Goal: Information Seeking & Learning: Learn about a topic

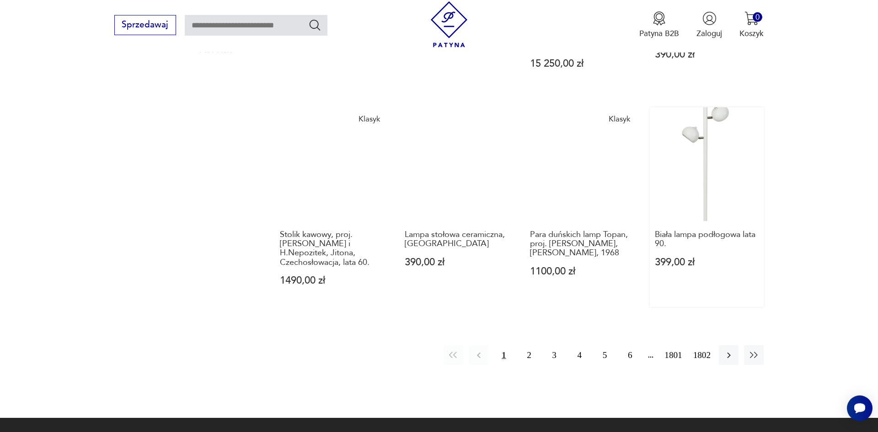
scroll to position [902, 0]
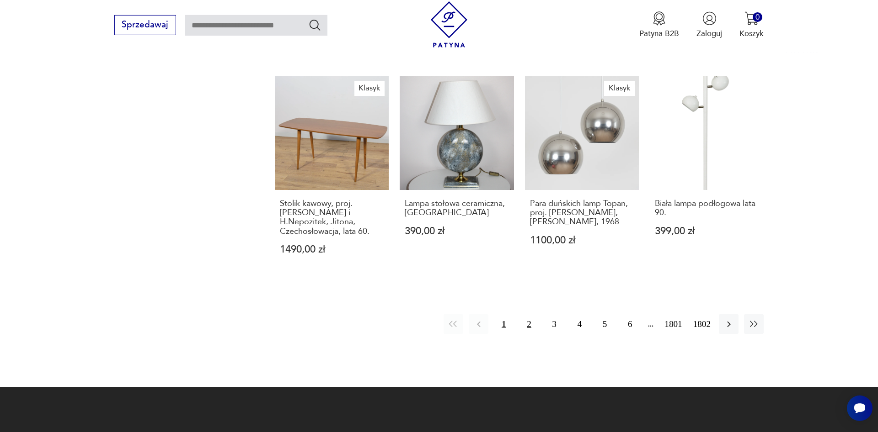
click at [529, 315] on button "2" at bounding box center [529, 325] width 20 height 20
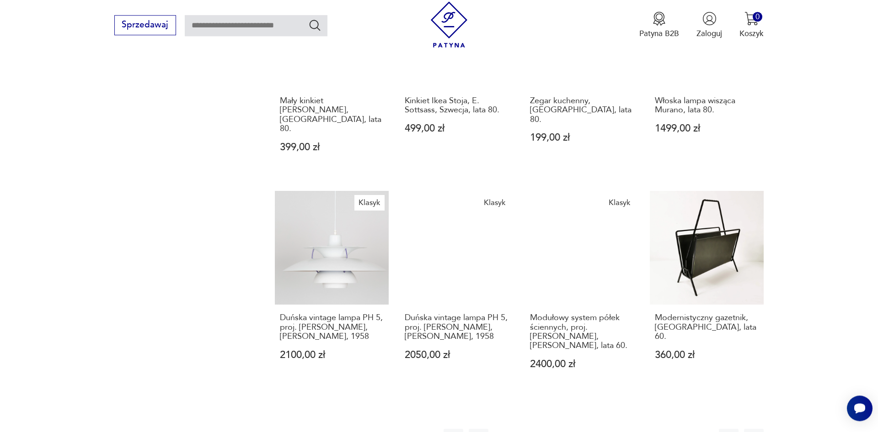
scroll to position [808, 0]
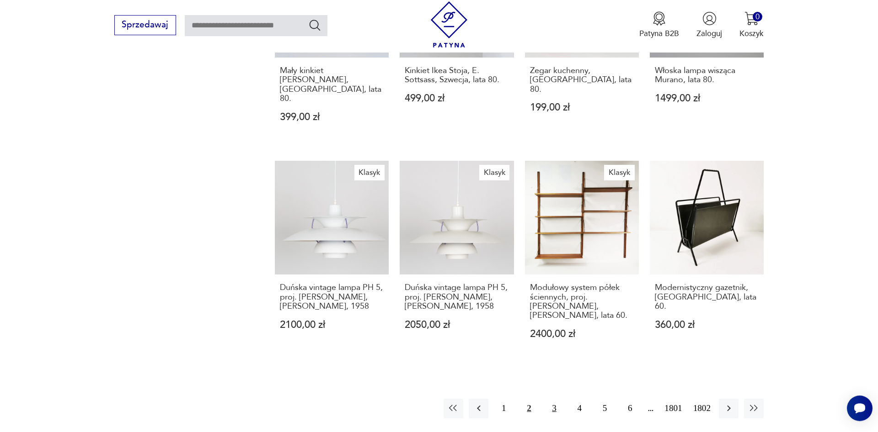
click at [559, 399] on button "3" at bounding box center [555, 409] width 20 height 20
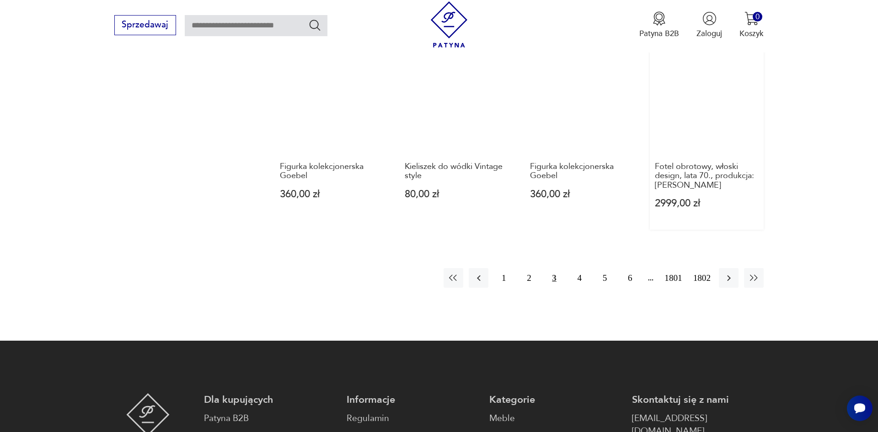
scroll to position [855, 0]
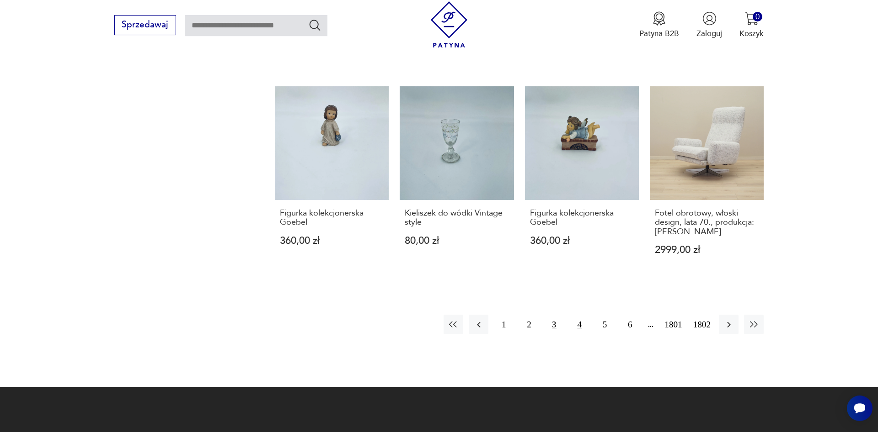
click at [582, 321] on button "4" at bounding box center [580, 325] width 20 height 20
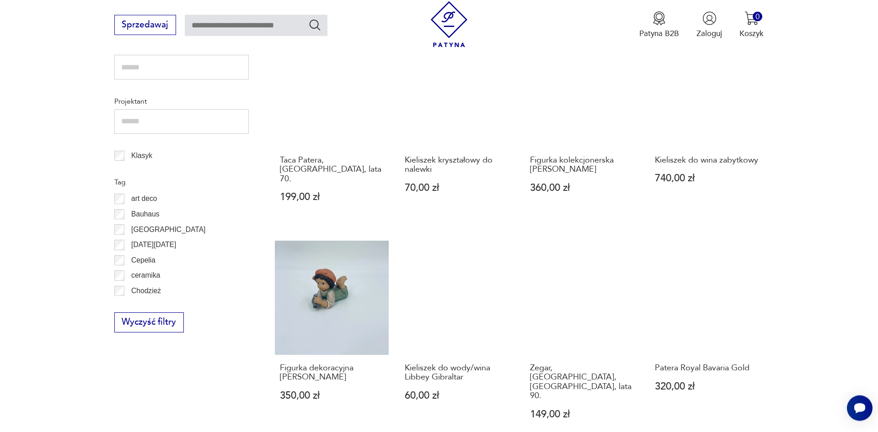
scroll to position [529, 0]
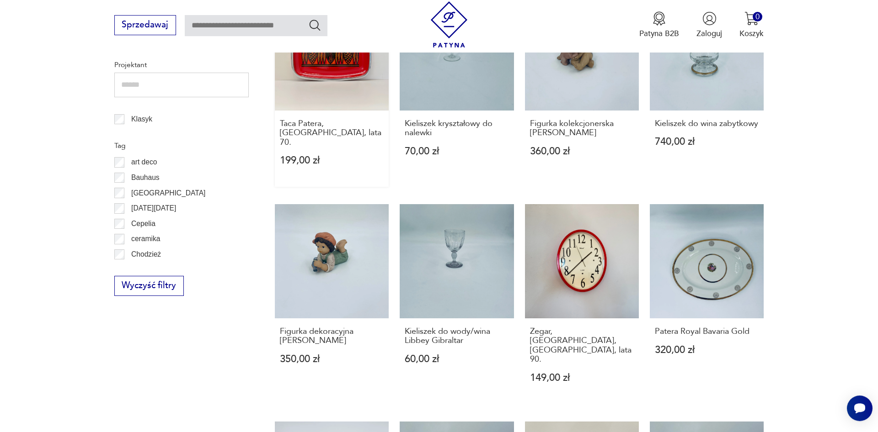
click at [308, 76] on link "Taca Patera, [GEOGRAPHIC_DATA], lata 70. 199,00 zł" at bounding box center [332, 91] width 114 height 191
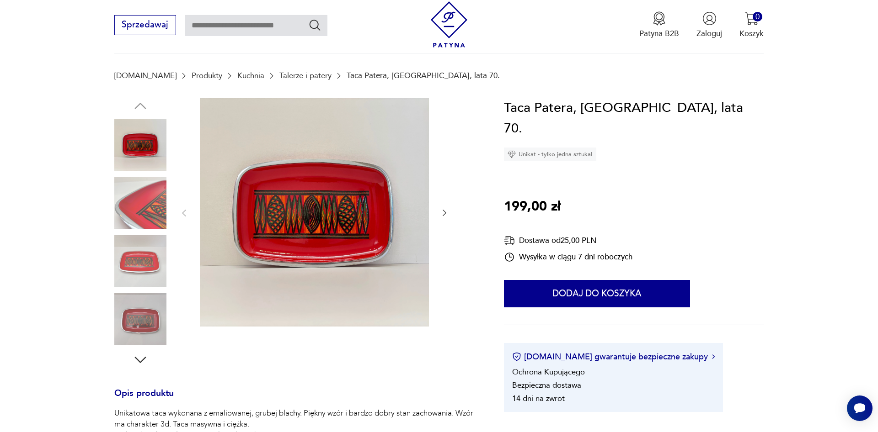
scroll to position [187, 0]
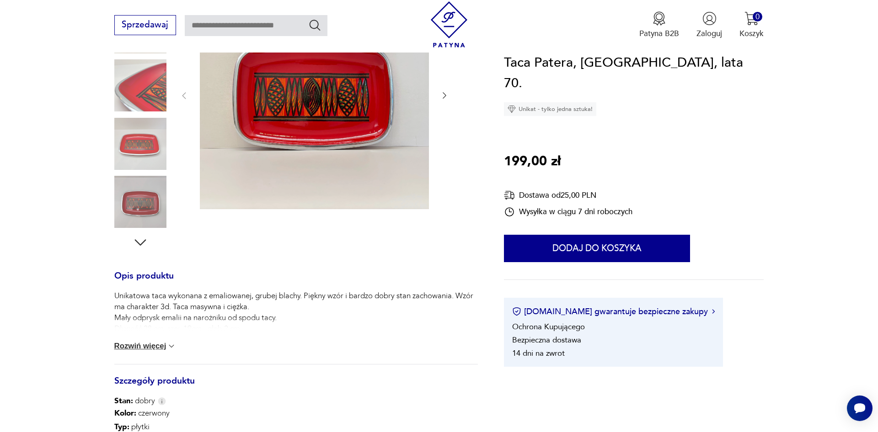
click at [440, 95] on icon "button" at bounding box center [444, 95] width 9 height 9
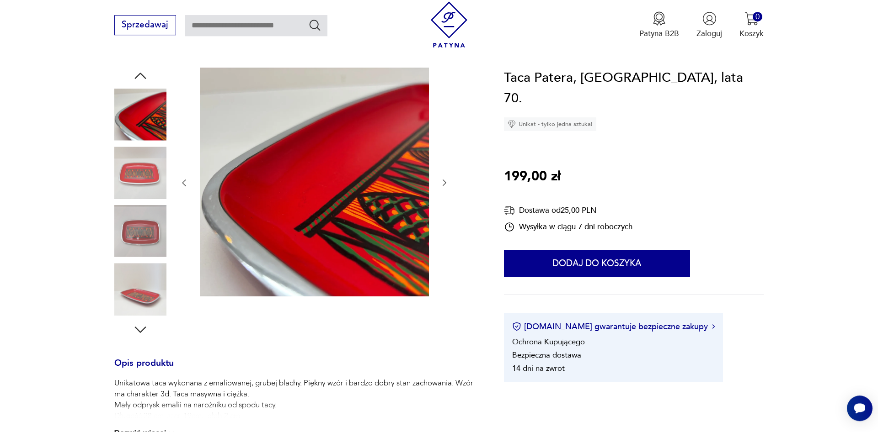
scroll to position [93, 0]
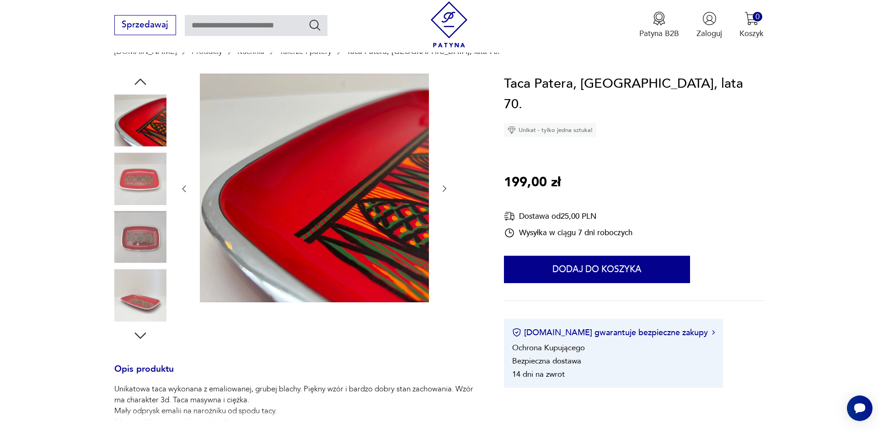
click at [443, 192] on icon "button" at bounding box center [444, 188] width 9 height 9
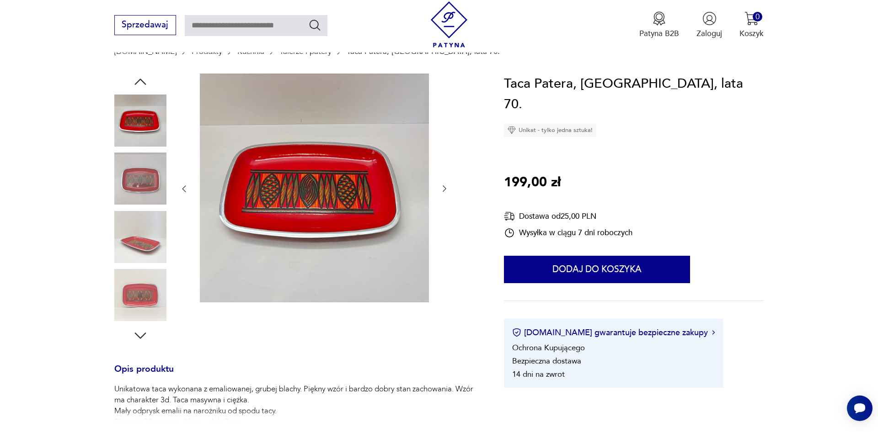
click at [443, 192] on icon "button" at bounding box center [444, 188] width 9 height 9
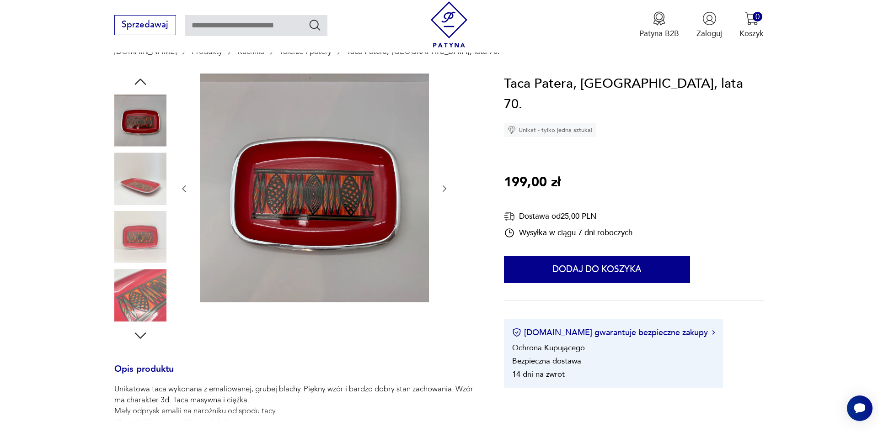
click at [443, 192] on icon "button" at bounding box center [444, 188] width 9 height 9
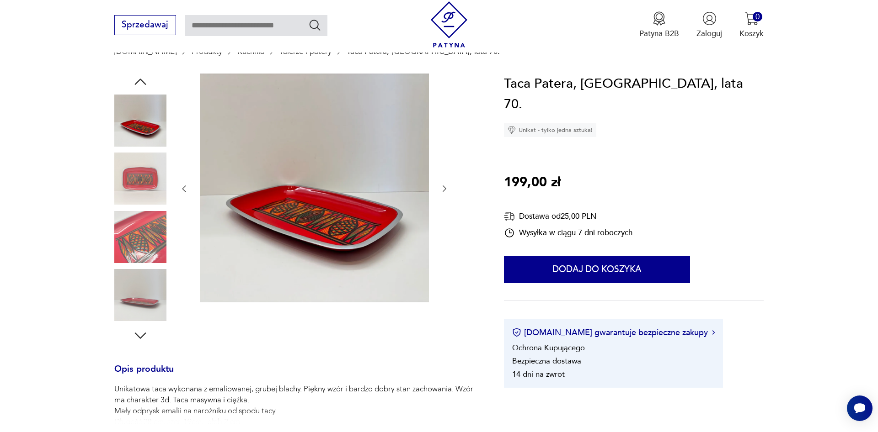
click at [443, 192] on icon "button" at bounding box center [444, 188] width 9 height 9
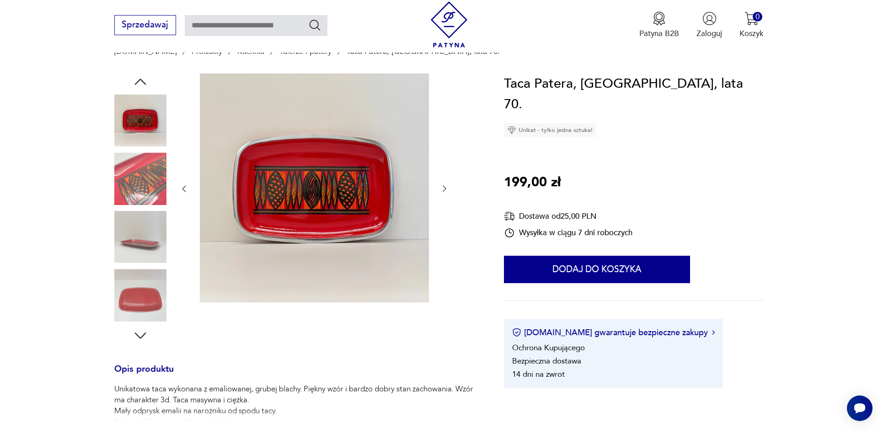
click at [443, 192] on icon "button" at bounding box center [444, 188] width 9 height 9
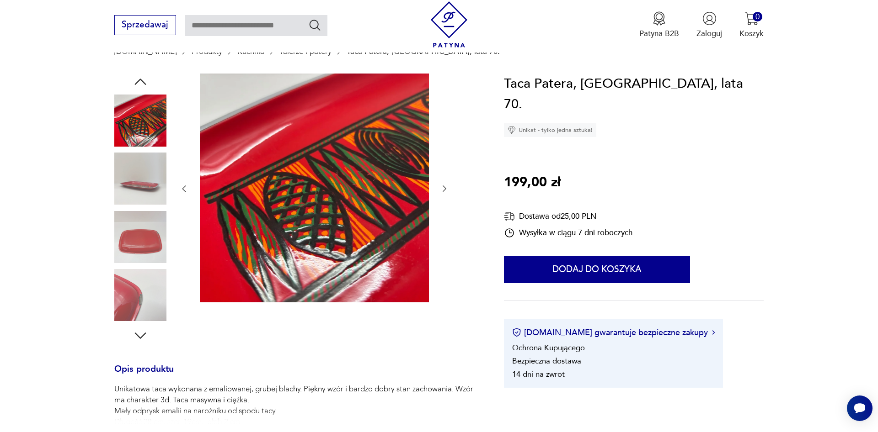
click at [443, 192] on icon "button" at bounding box center [444, 188] width 9 height 9
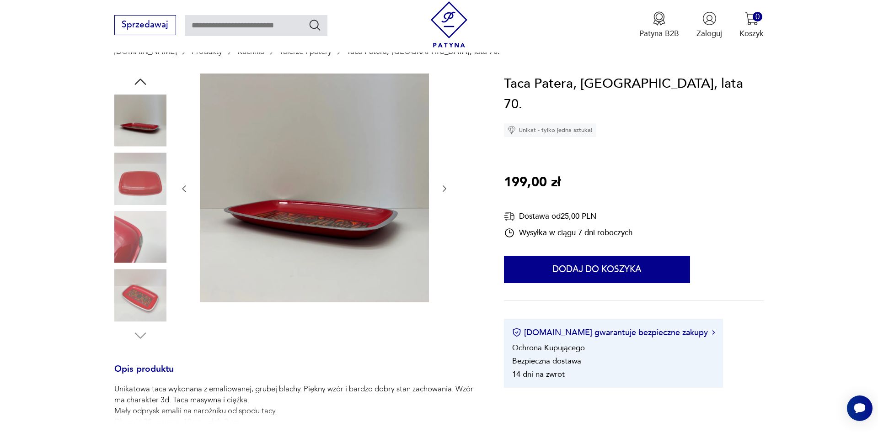
click at [443, 192] on icon "button" at bounding box center [444, 188] width 9 height 9
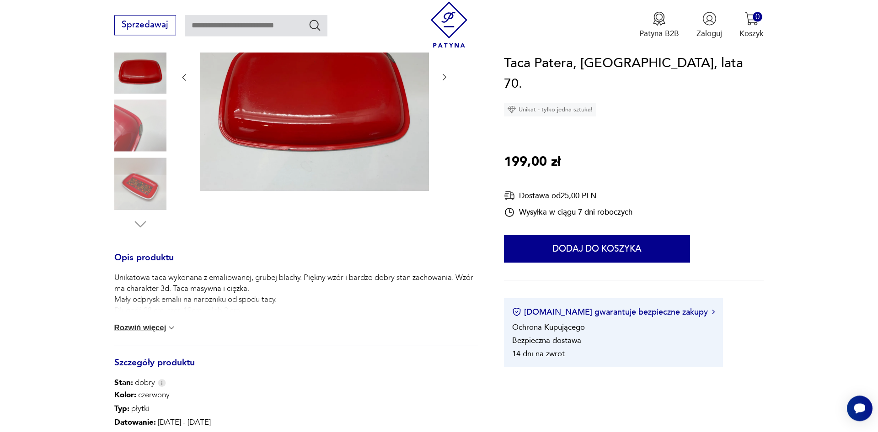
scroll to position [233, 0]
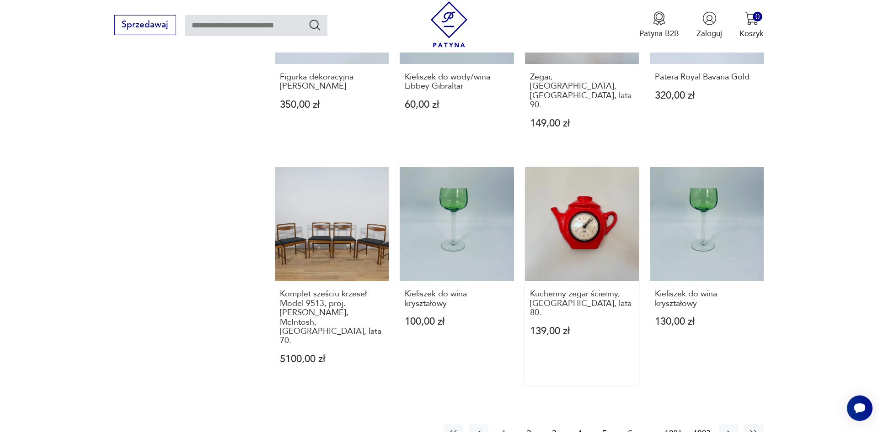
scroll to position [793, 0]
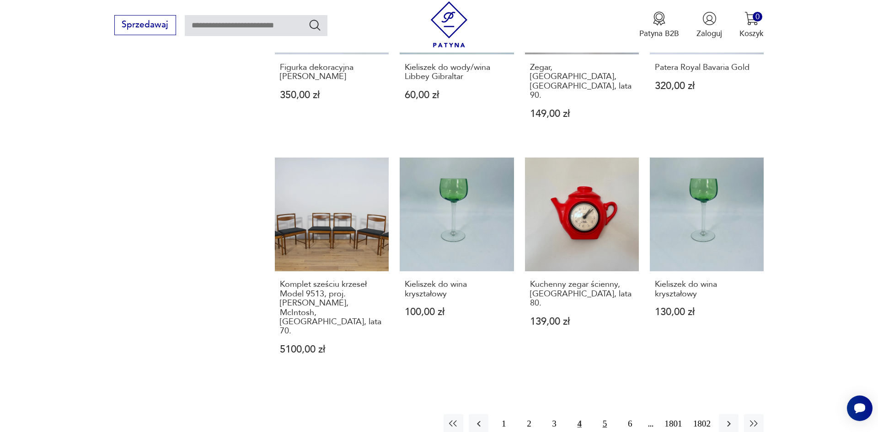
click at [604, 415] on button "5" at bounding box center [605, 425] width 20 height 20
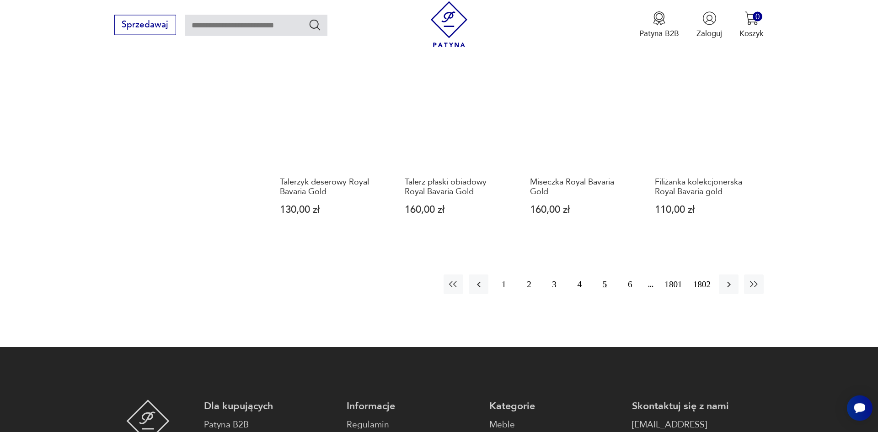
scroll to position [902, 0]
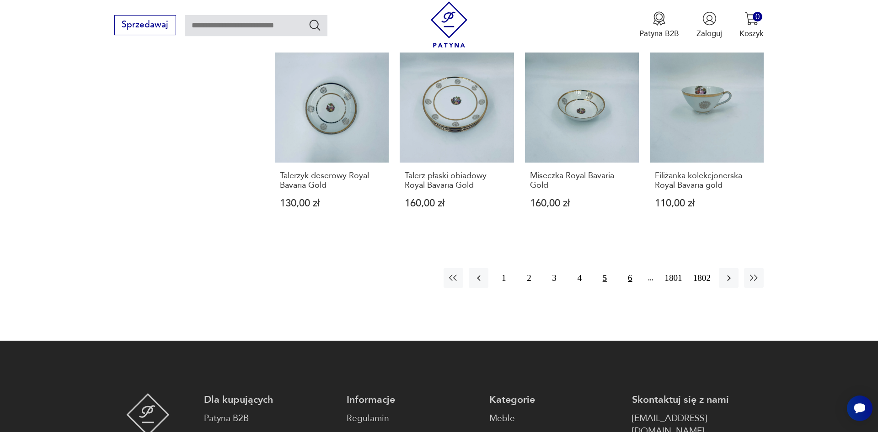
click at [628, 277] on button "6" at bounding box center [630, 278] width 20 height 20
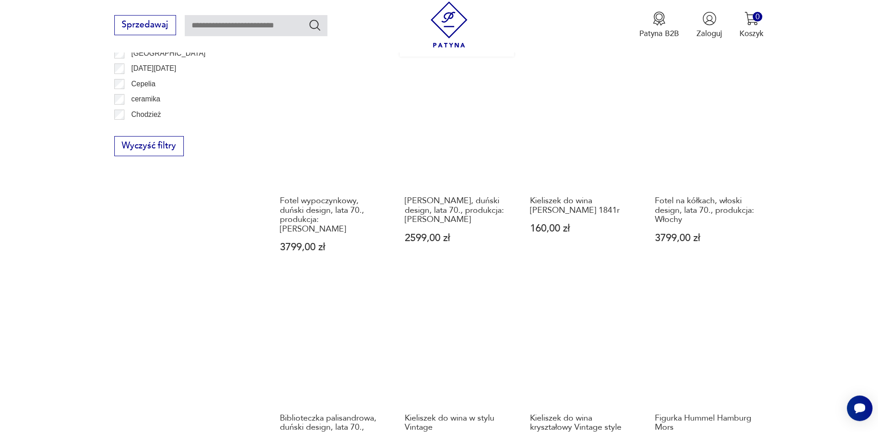
scroll to position [948, 0]
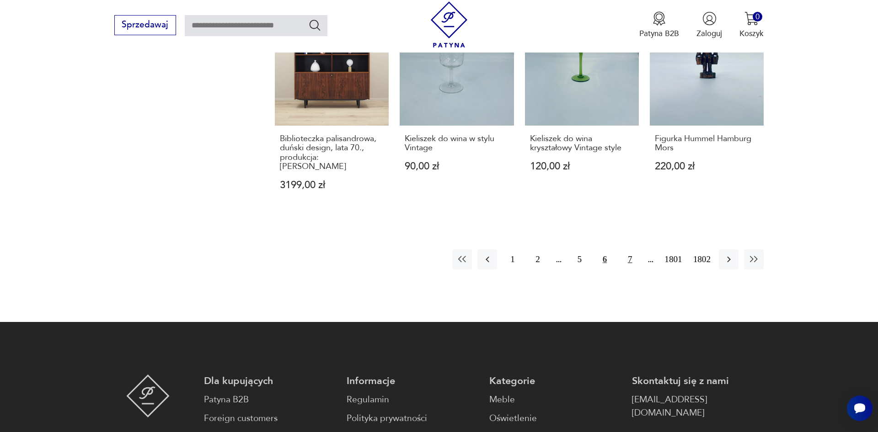
click at [624, 250] on button "7" at bounding box center [630, 260] width 20 height 20
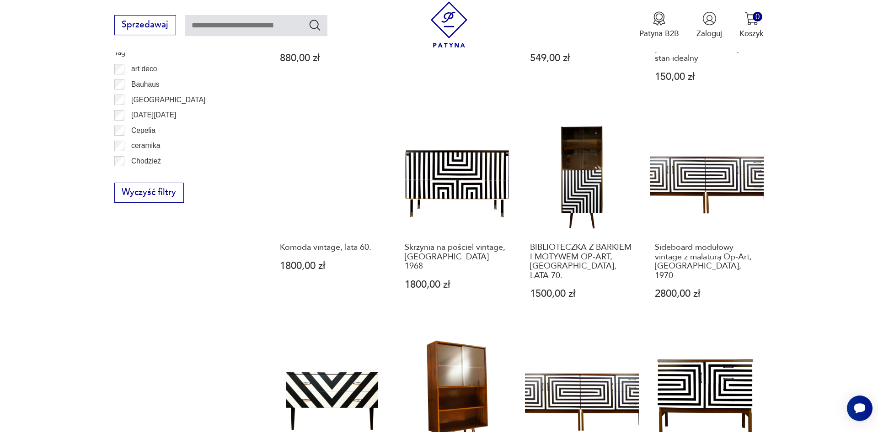
scroll to position [389, 0]
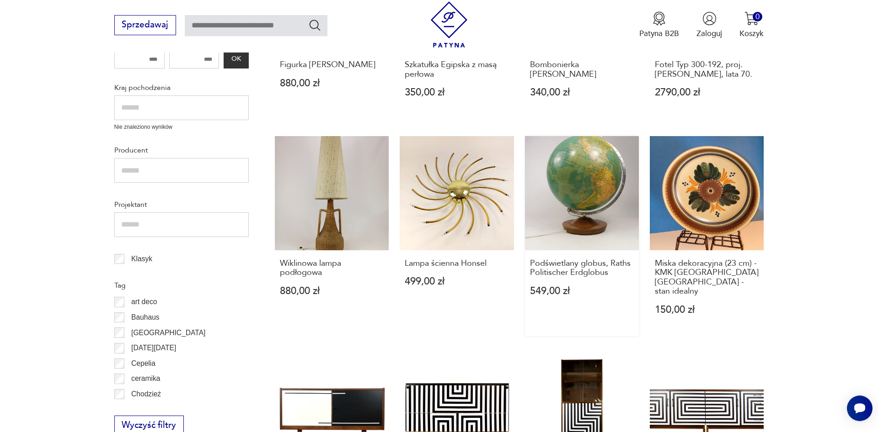
click at [568, 182] on link "Podświetlany globus, Raths Politischer Erdglobus 549,00 zł" at bounding box center [582, 236] width 114 height 200
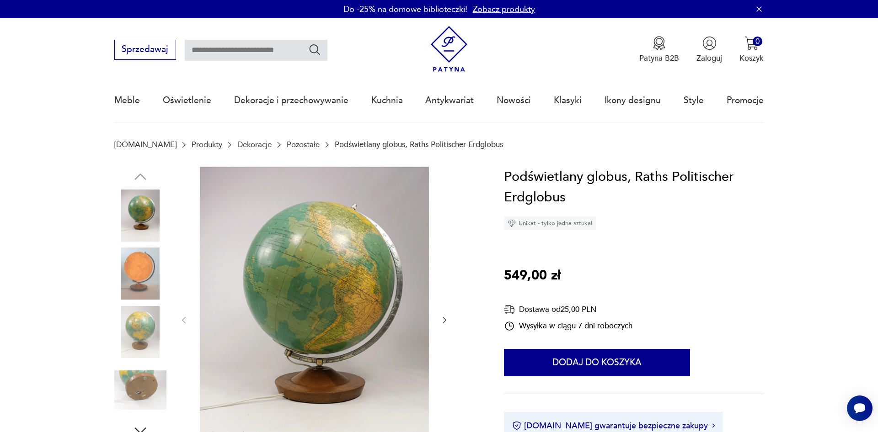
click at [443, 318] on icon "button" at bounding box center [445, 320] width 4 height 6
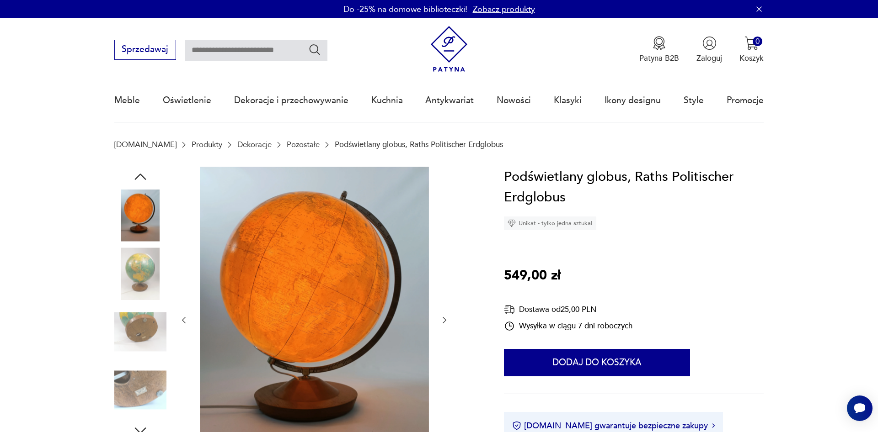
click at [443, 318] on icon "button" at bounding box center [445, 320] width 4 height 6
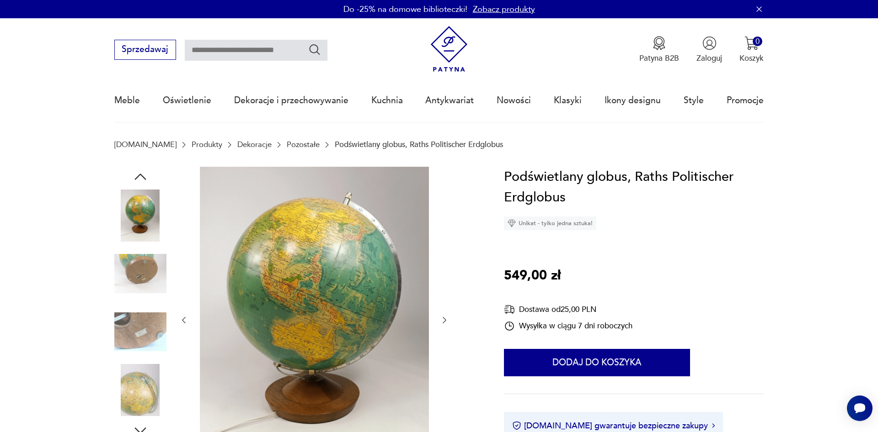
click at [443, 318] on icon "button" at bounding box center [445, 320] width 4 height 6
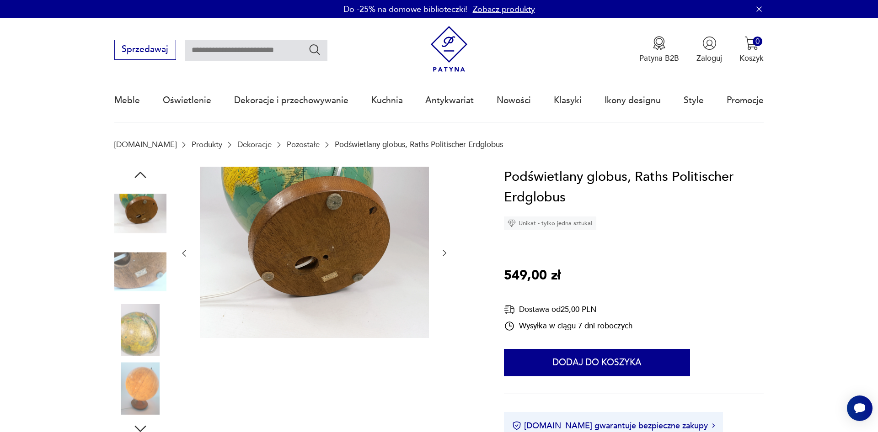
click at [443, 318] on div at bounding box center [314, 254] width 270 height 174
click at [129, 338] on img at bounding box center [140, 330] width 52 height 52
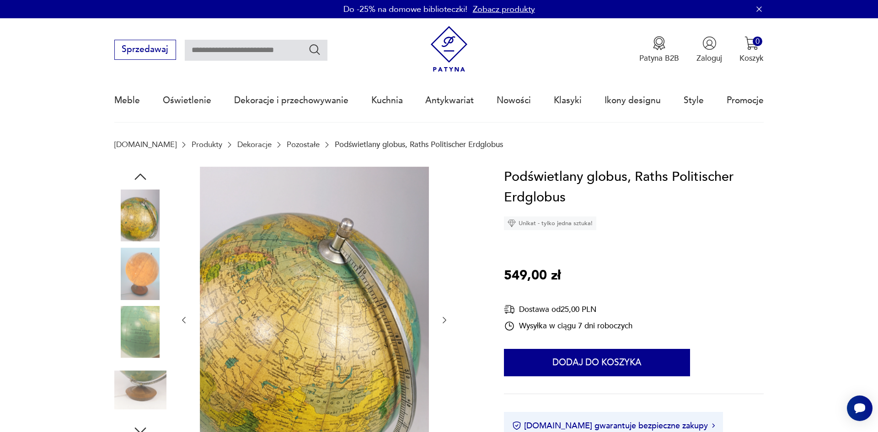
click at [138, 283] on img at bounding box center [140, 274] width 52 height 52
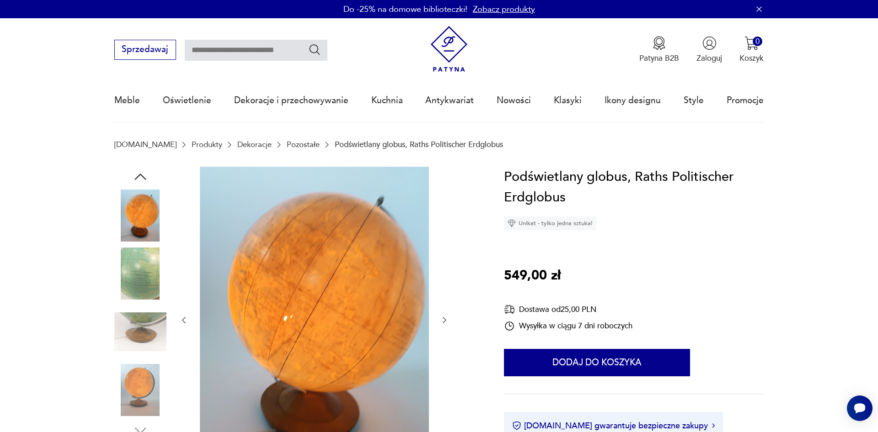
click at [142, 276] on img at bounding box center [140, 274] width 52 height 52
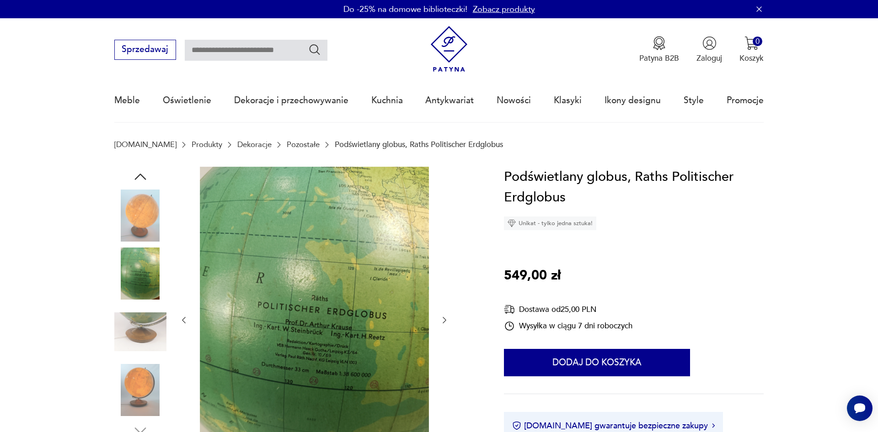
click at [141, 328] on img at bounding box center [140, 332] width 52 height 52
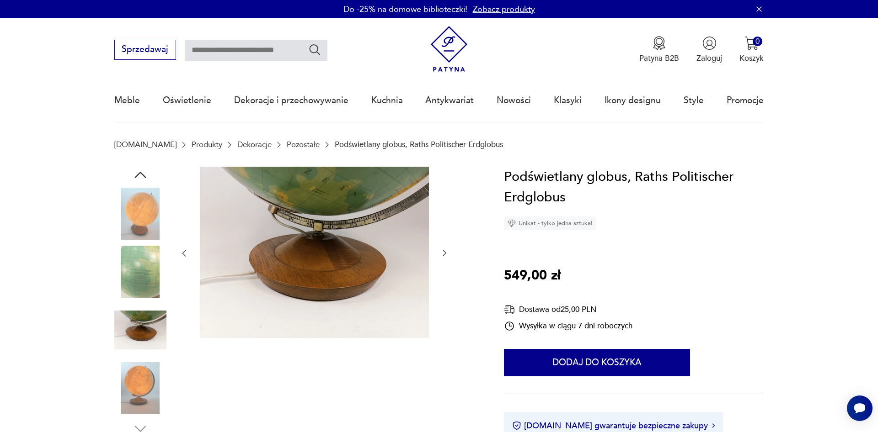
click at [143, 382] on img at bounding box center [140, 389] width 52 height 52
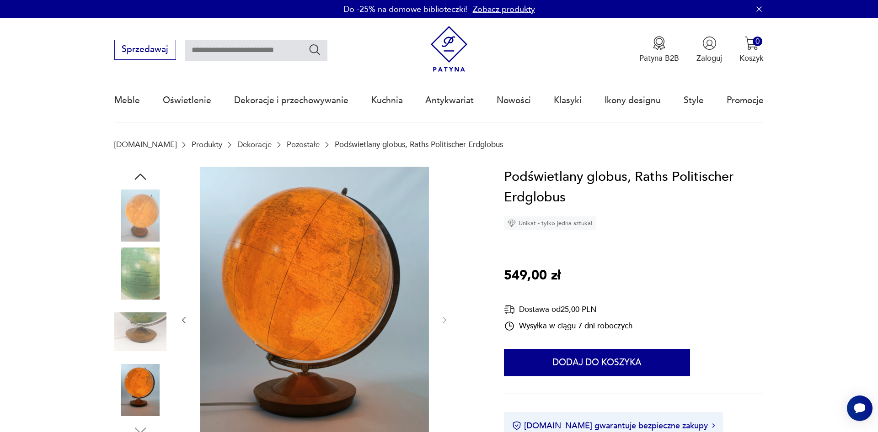
click at [149, 287] on img at bounding box center [140, 274] width 52 height 52
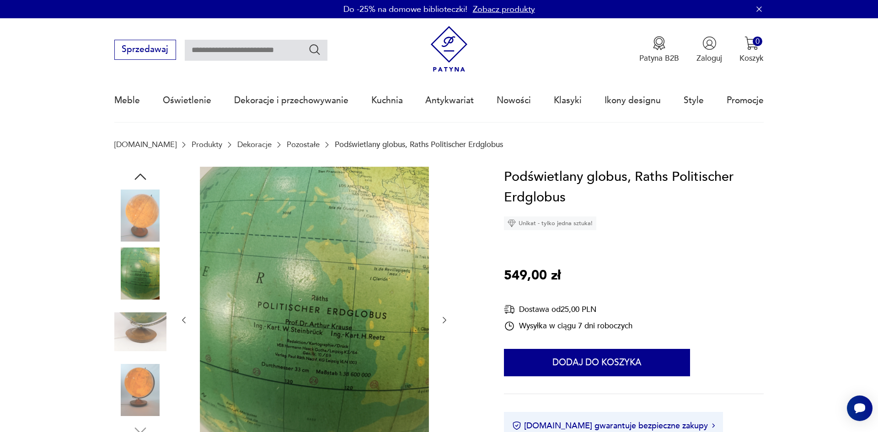
click at [151, 216] on img at bounding box center [140, 216] width 52 height 52
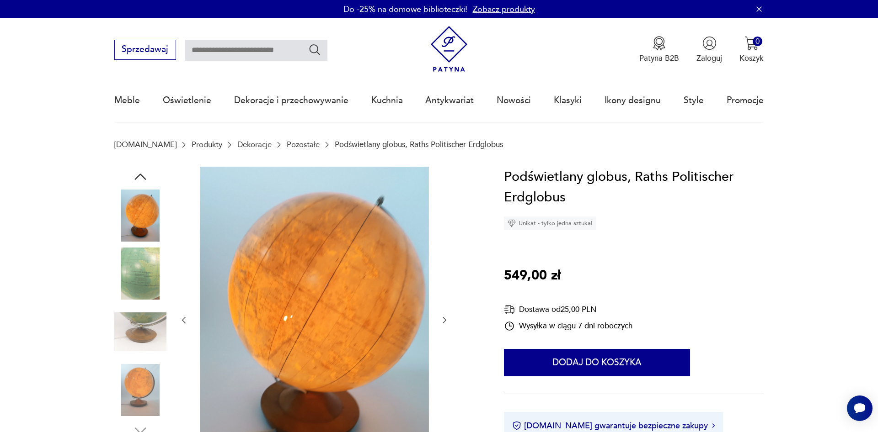
click at [144, 299] on img at bounding box center [140, 274] width 52 height 52
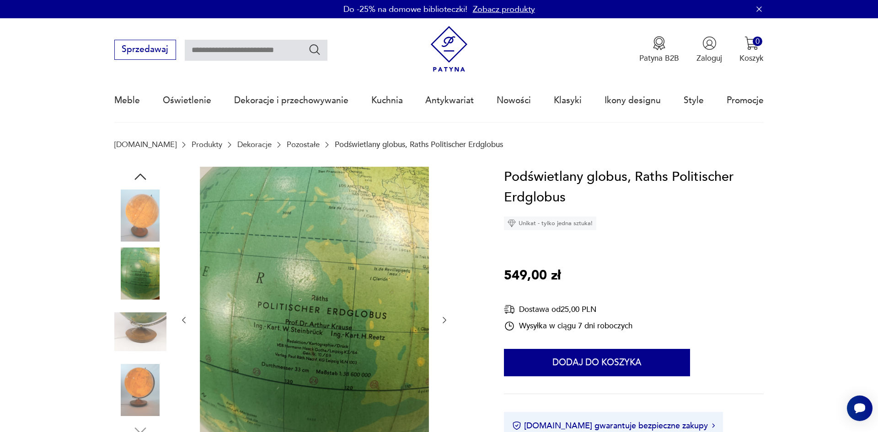
click at [143, 174] on icon "button" at bounding box center [140, 177] width 16 height 16
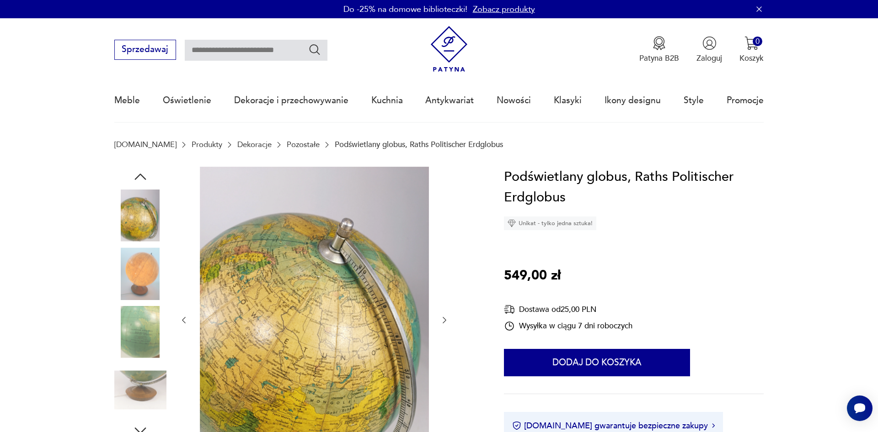
click at [148, 217] on img at bounding box center [140, 216] width 52 height 52
click at [296, 304] on img at bounding box center [314, 319] width 229 height 305
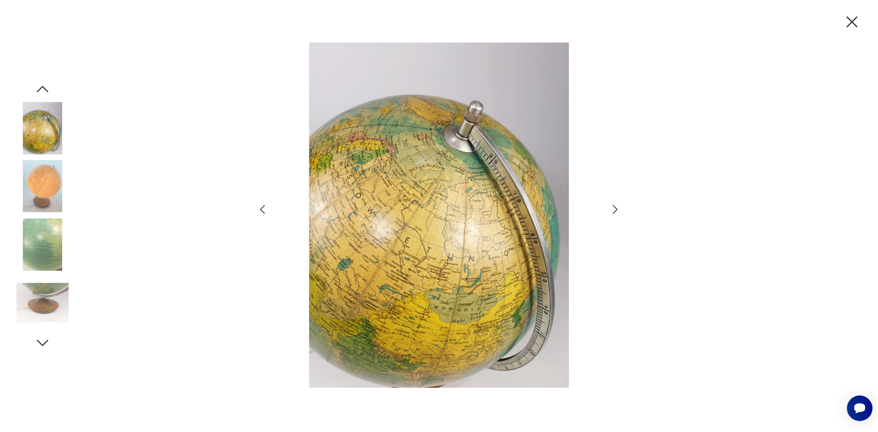
click at [847, 22] on icon "button" at bounding box center [851, 21] width 19 height 19
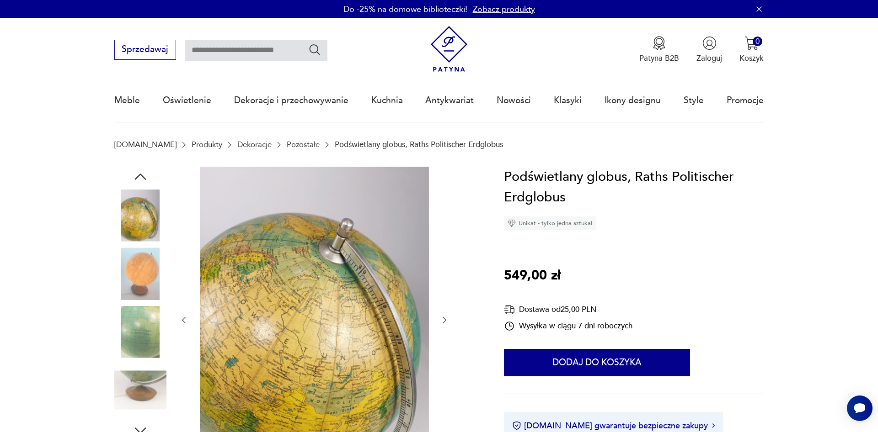
scroll to position [233, 0]
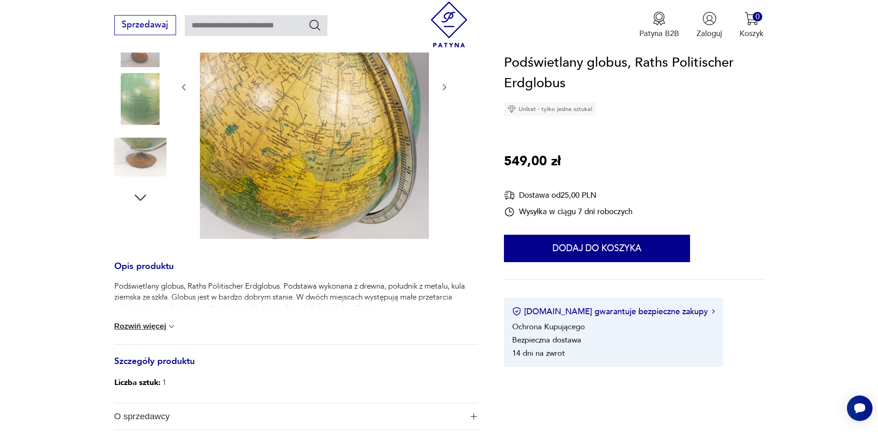
click at [161, 325] on button "Rozwiń więcej" at bounding box center [145, 326] width 62 height 9
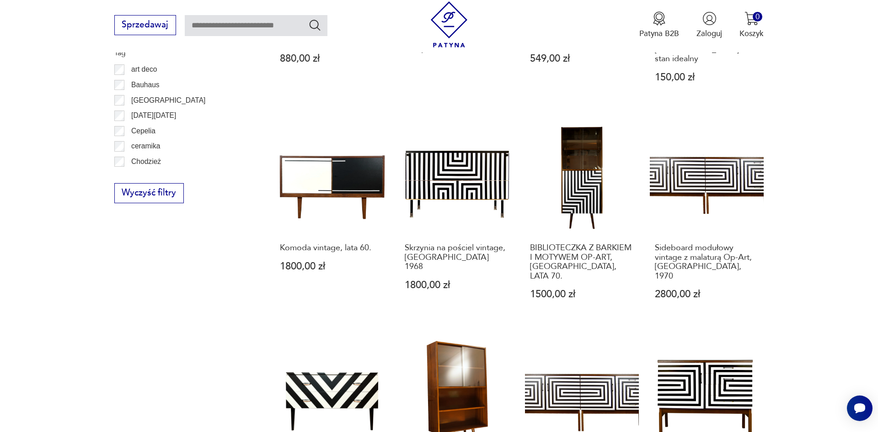
scroll to position [901, 0]
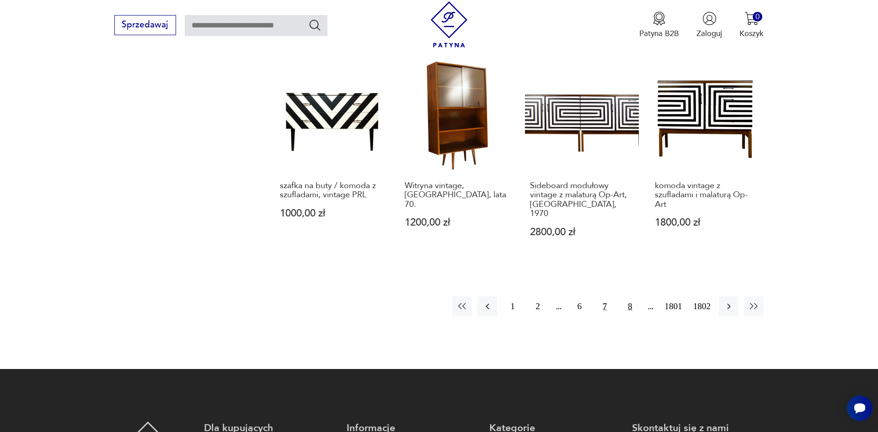
click at [629, 297] on button "8" at bounding box center [630, 307] width 20 height 20
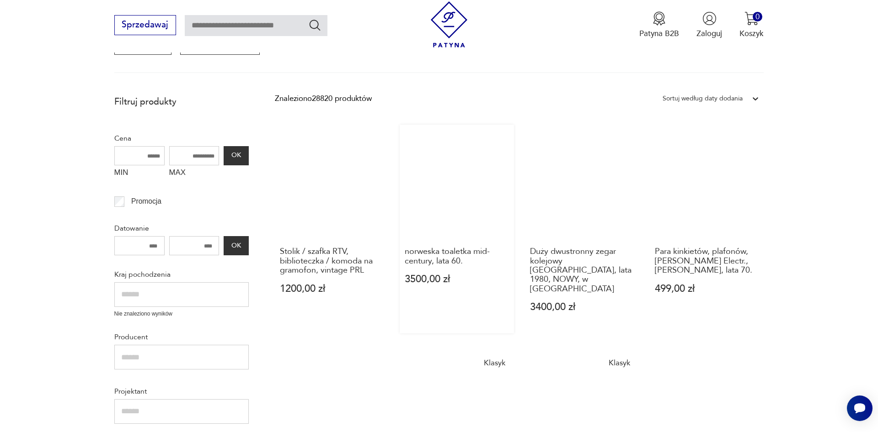
scroll to position [388, 0]
